Goal: Answer question/provide support

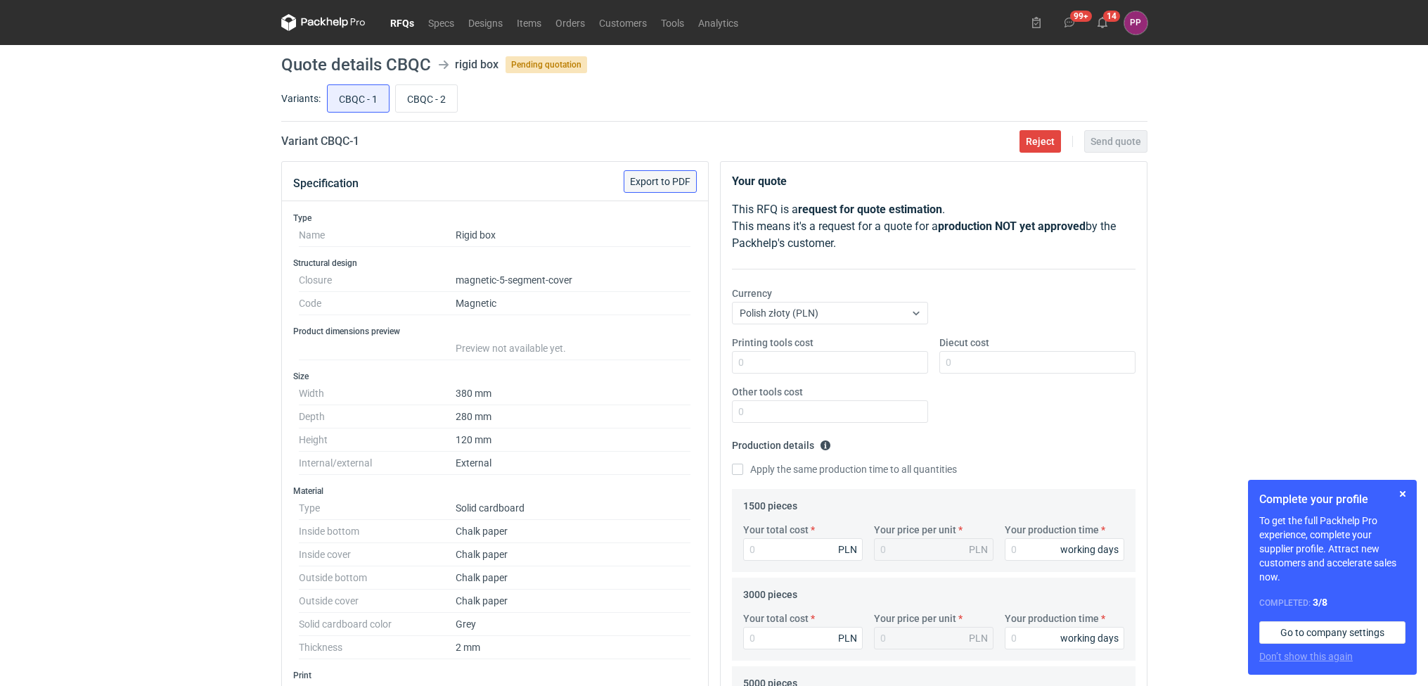
click at [659, 177] on span "Export to PDF" at bounding box center [660, 181] width 60 height 10
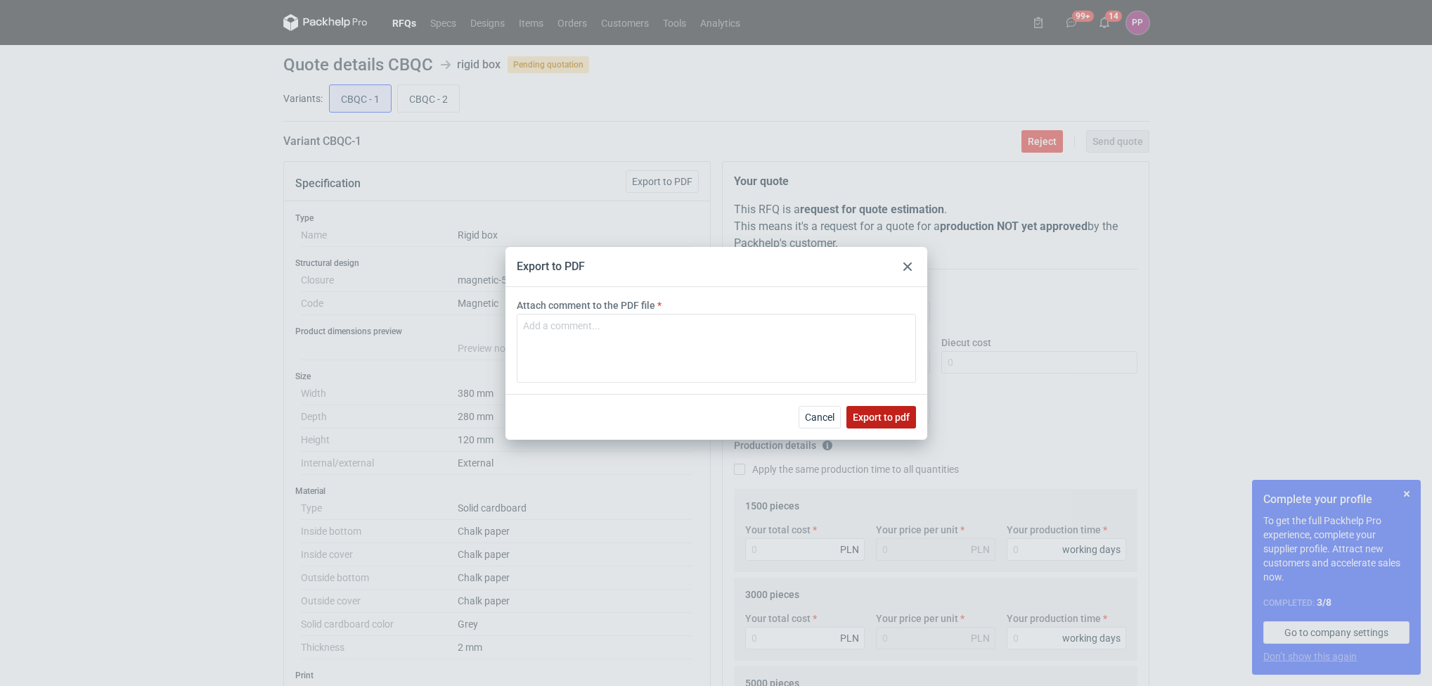
click at [908, 420] on span "Export to pdf" at bounding box center [881, 417] width 57 height 10
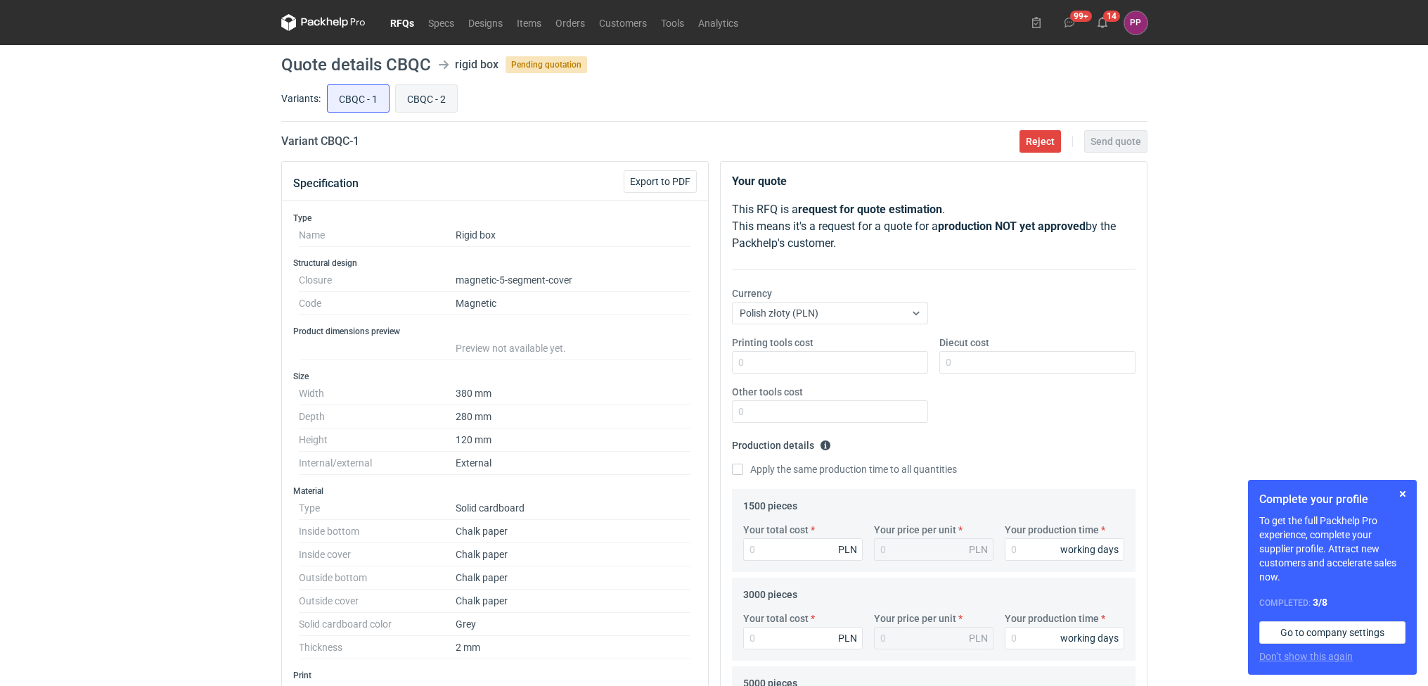
click at [423, 94] on input "CBQC - 2" at bounding box center [426, 98] width 61 height 27
radio input "true"
click at [648, 184] on span "Export to PDF" at bounding box center [660, 181] width 60 height 10
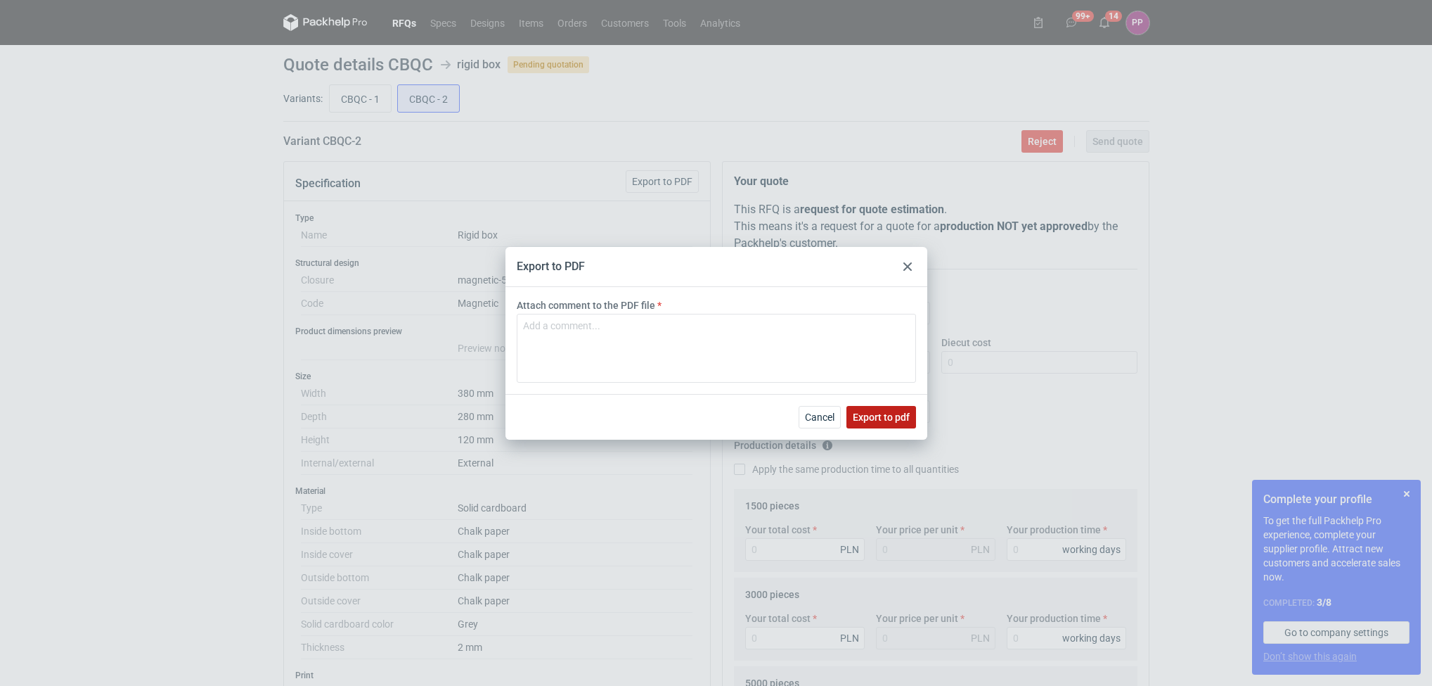
click at [880, 413] on span "Export to pdf" at bounding box center [881, 417] width 57 height 10
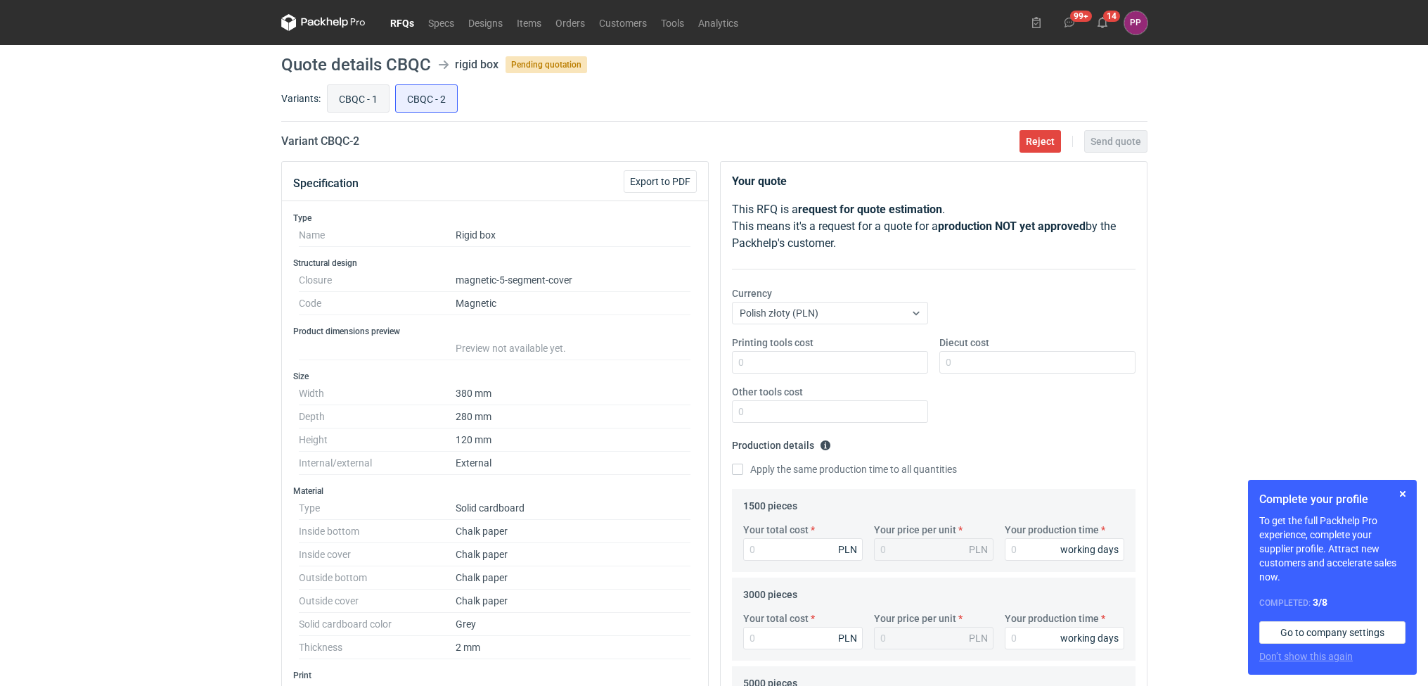
click at [346, 94] on input "CBQC - 1" at bounding box center [358, 98] width 61 height 27
radio input "true"
click at [77, 344] on div "RFQs Specs Designs Items Orders Customers Tools Analytics 99+ 14 PP [PERSON_NAM…" at bounding box center [714, 343] width 1428 height 686
click at [1403, 488] on button "button" at bounding box center [1402, 493] width 17 height 17
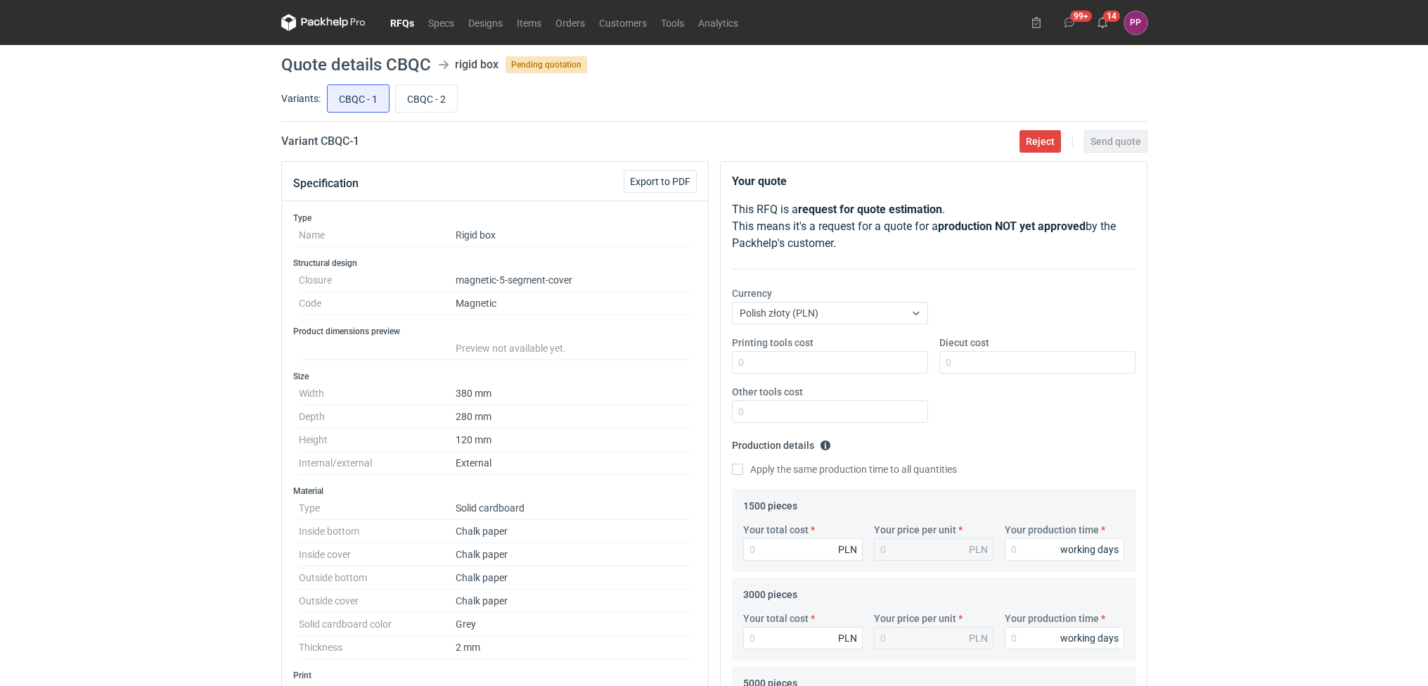
click at [1374, 439] on div "RFQs Specs Designs Items Orders Customers Tools Analytics 99+ 14 PP [PERSON_NAM…" at bounding box center [714, 343] width 1428 height 686
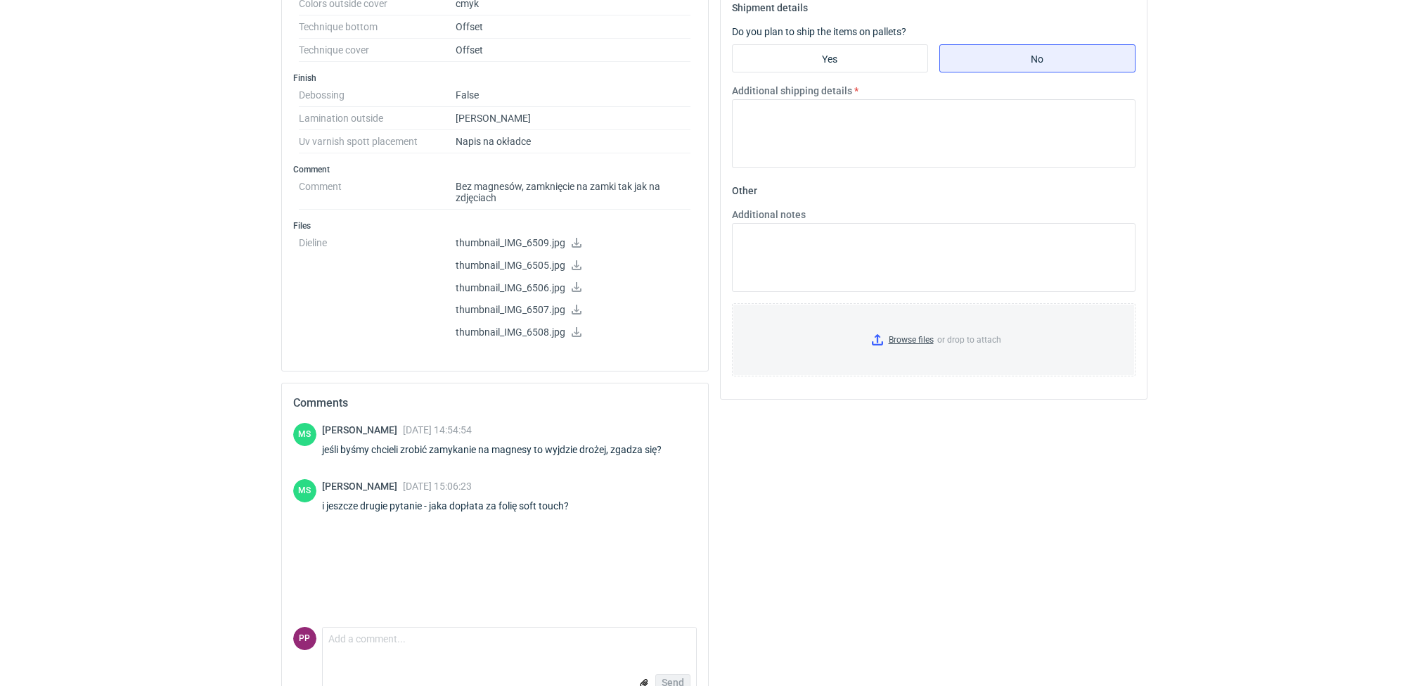
scroll to position [804, 0]
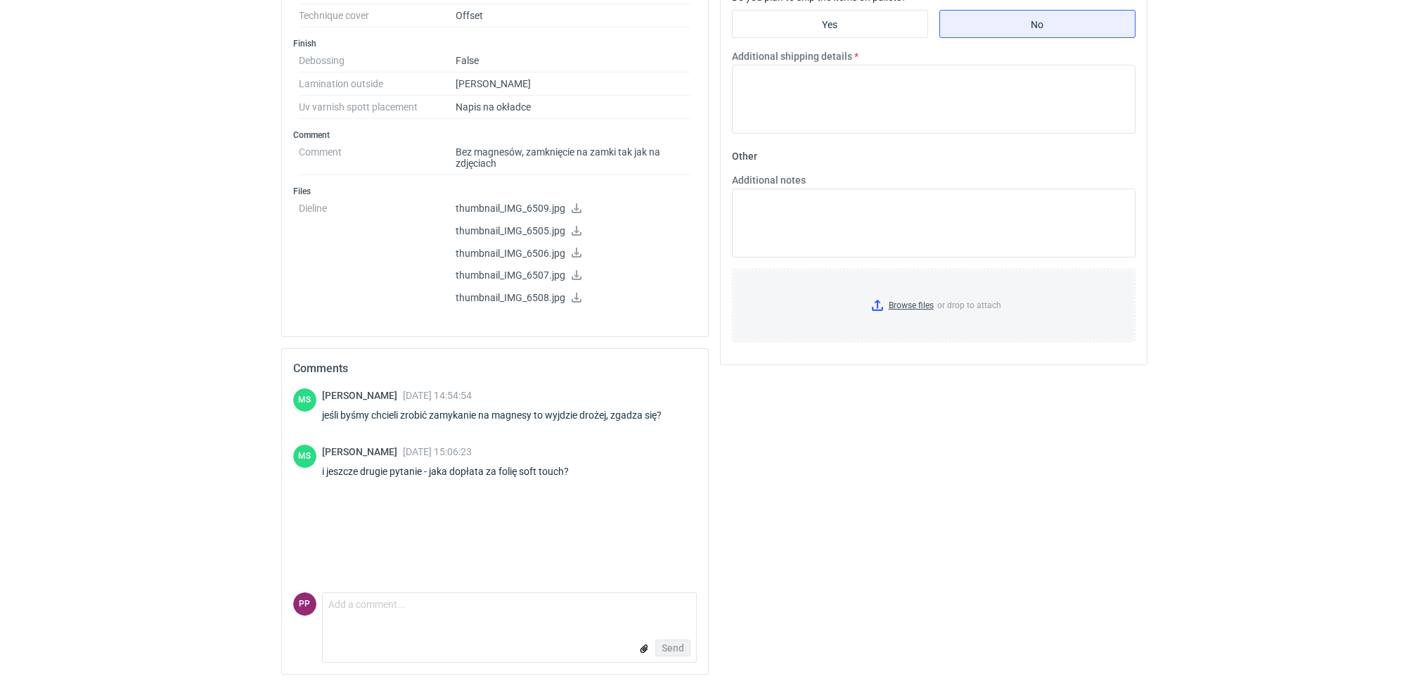
click at [572, 207] on icon at bounding box center [576, 208] width 11 height 10
click at [577, 230] on icon at bounding box center [577, 231] width 10 height 10
click at [572, 250] on icon at bounding box center [576, 253] width 11 height 10
click at [574, 273] on icon at bounding box center [576, 275] width 11 height 10
click at [568, 294] on p "thumbnail_IMG_6508.jpg" at bounding box center [574, 298] width 236 height 13
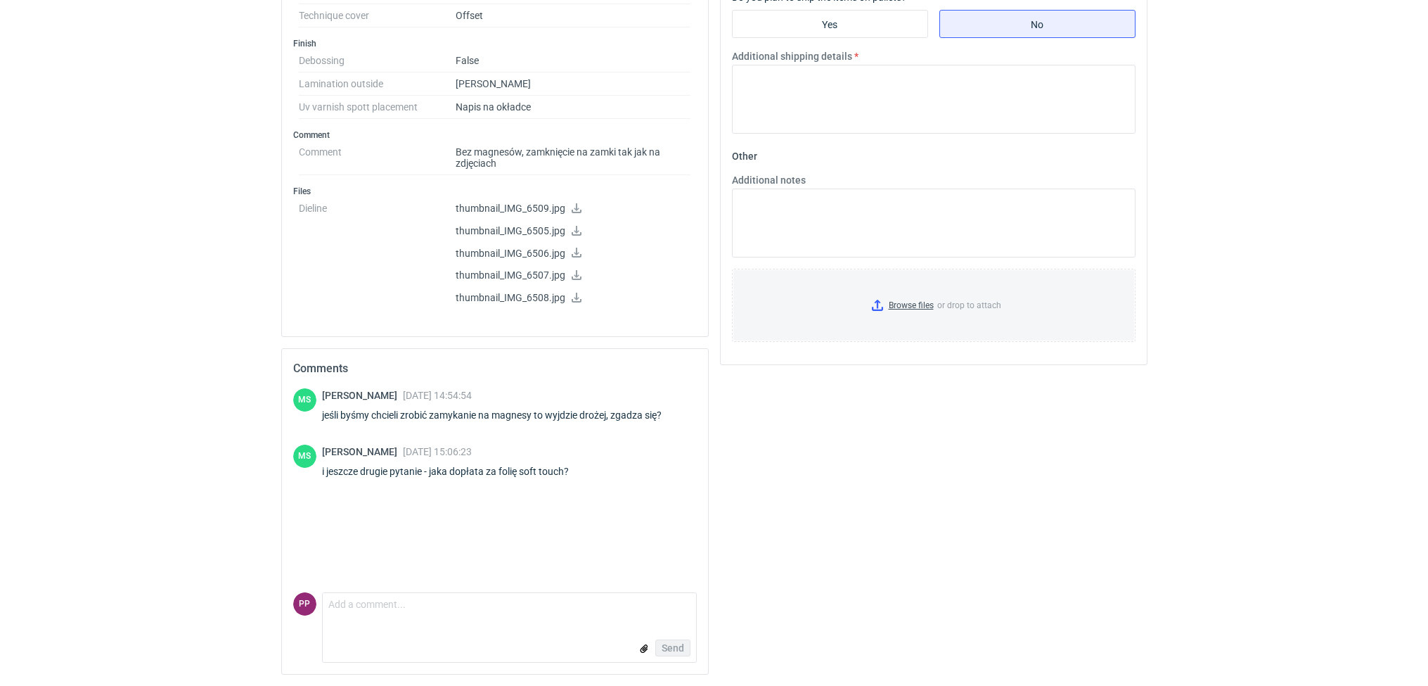
click at [572, 294] on icon at bounding box center [576, 298] width 11 height 10
click at [567, 529] on div "MS [PERSON_NAME] [DATE] 14:54:54 jeśli byśmy chcieli zrobić zamykanie na magnes…" at bounding box center [495, 490] width 404 height 204
click at [464, 637] on div "Send" at bounding box center [509, 648] width 373 height 28
click at [404, 608] on textarea "Comment message" at bounding box center [509, 608] width 373 height 30
type textarea "Dzień dobry, tak zamknięcie na magnes spowoduje, że cena będzie wyższa."
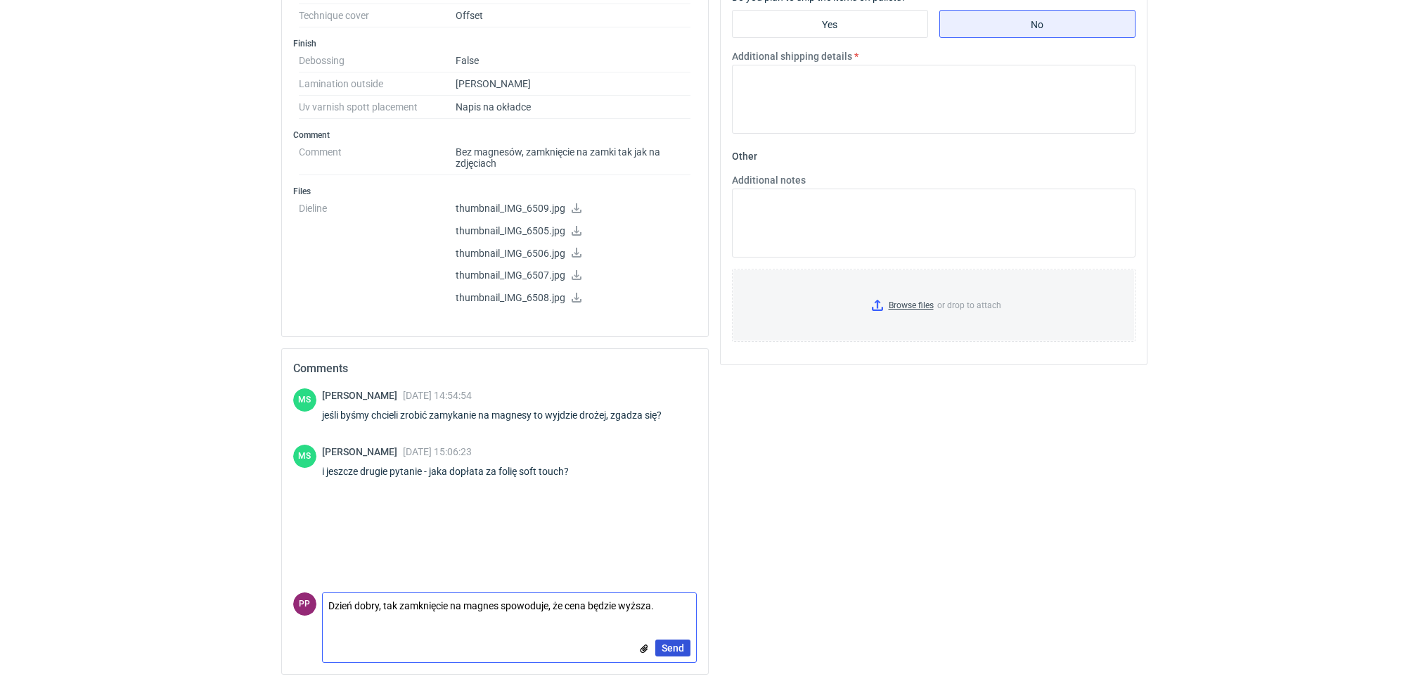
click at [673, 646] on span "Send" at bounding box center [673, 648] width 23 height 10
